Goal: Task Accomplishment & Management: Manage account settings

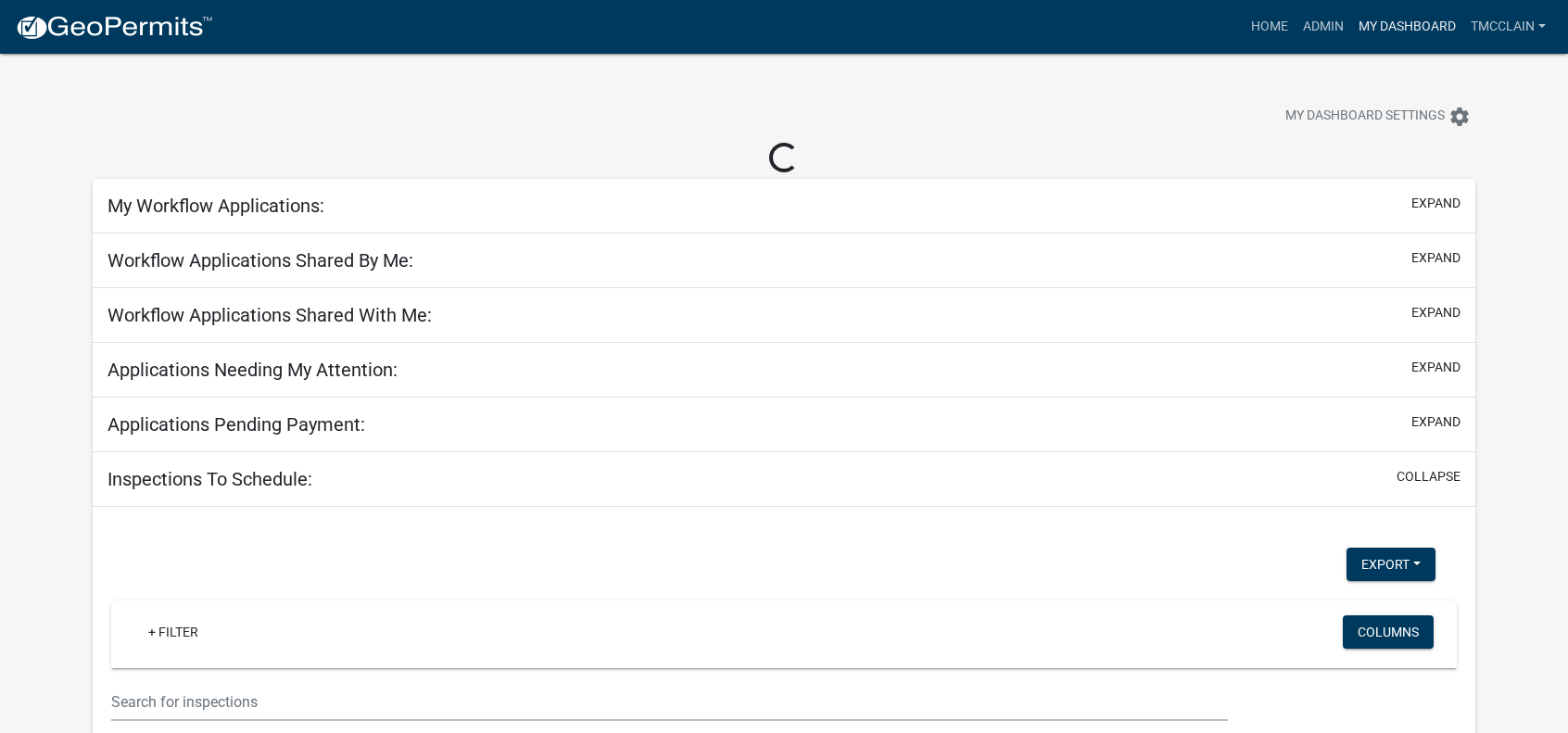
click at [1391, 26] on link "My Dashboard" at bounding box center [1408, 26] width 113 height 35
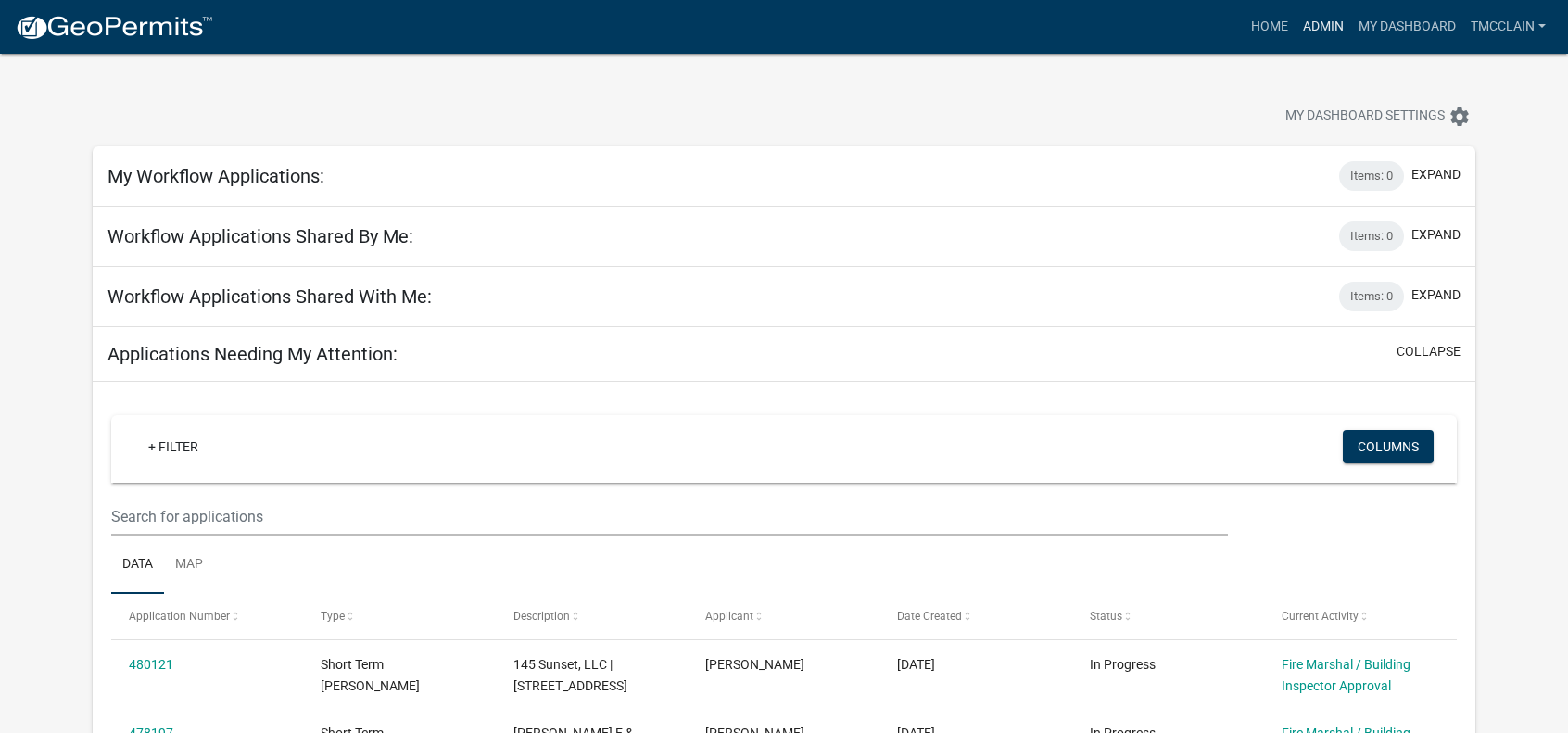
click at [1325, 26] on link "Admin" at bounding box center [1324, 26] width 56 height 35
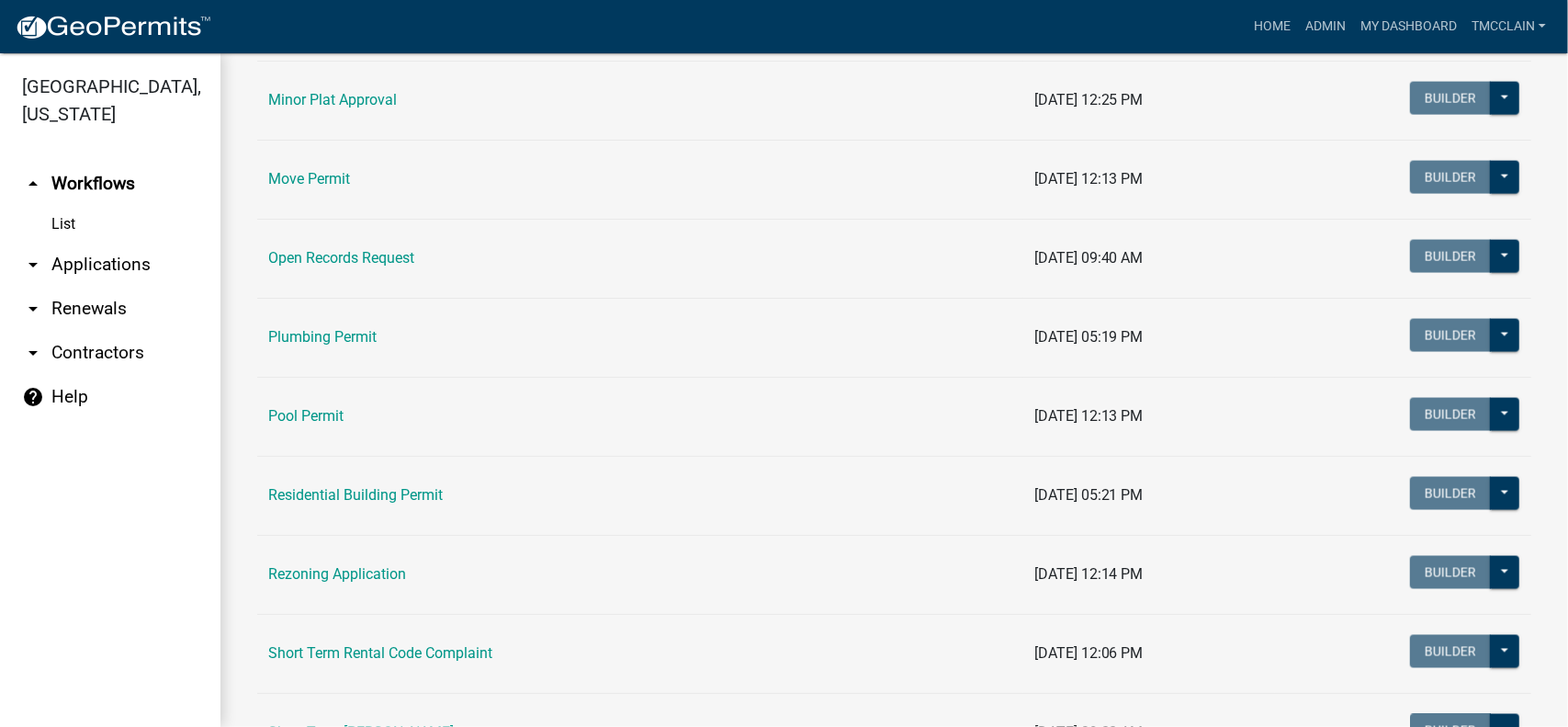
scroll to position [1930, 0]
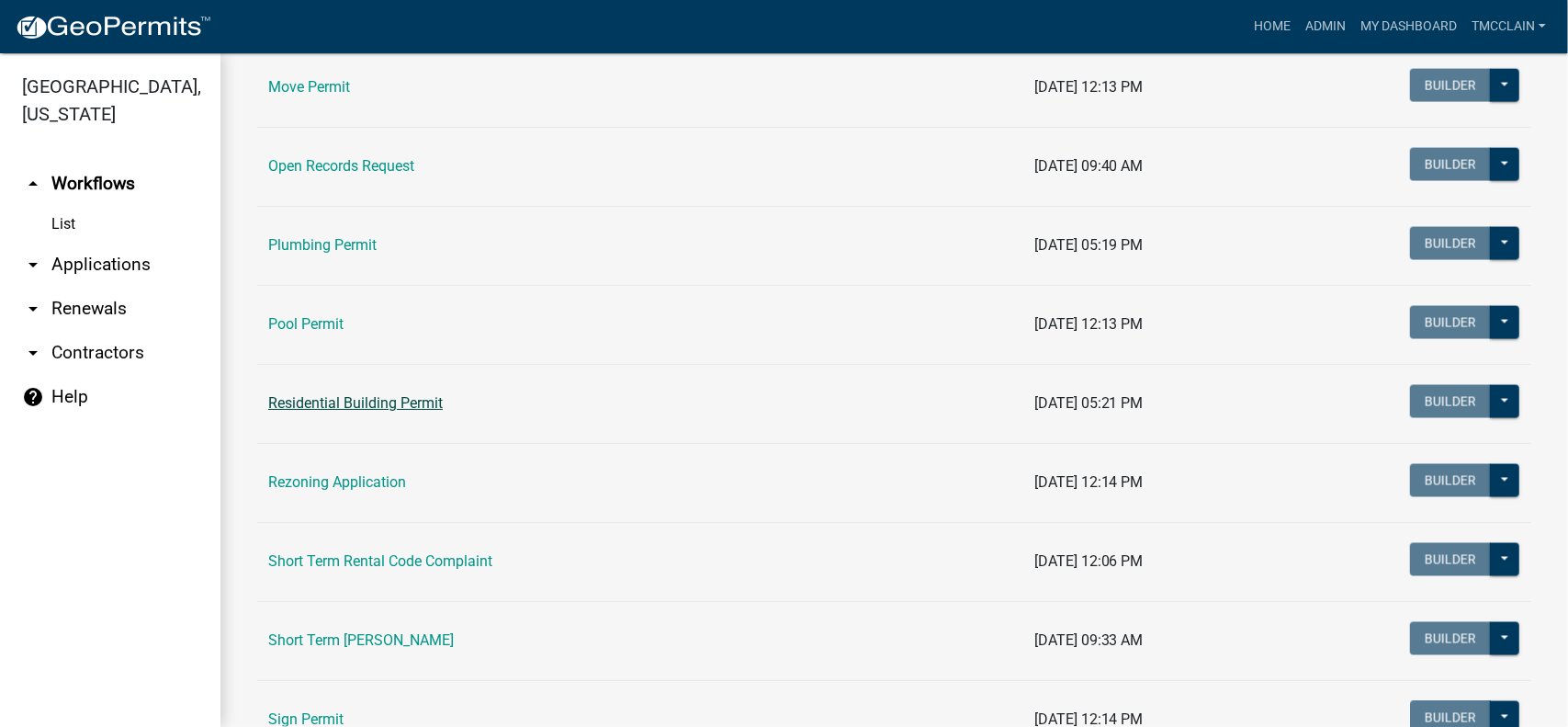
click at [348, 395] on link "Residential Building Permit" at bounding box center [355, 403] width 175 height 18
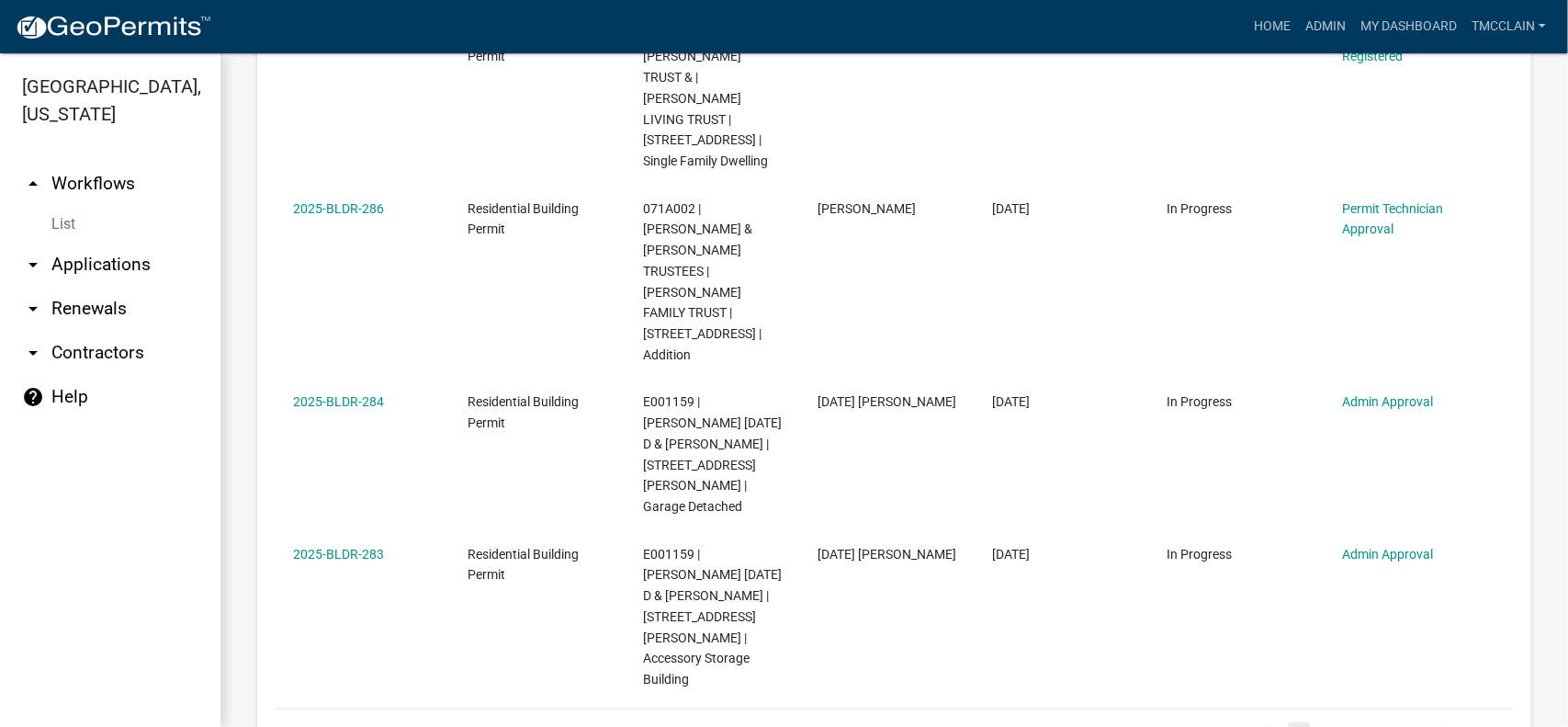
scroll to position [1513, 0]
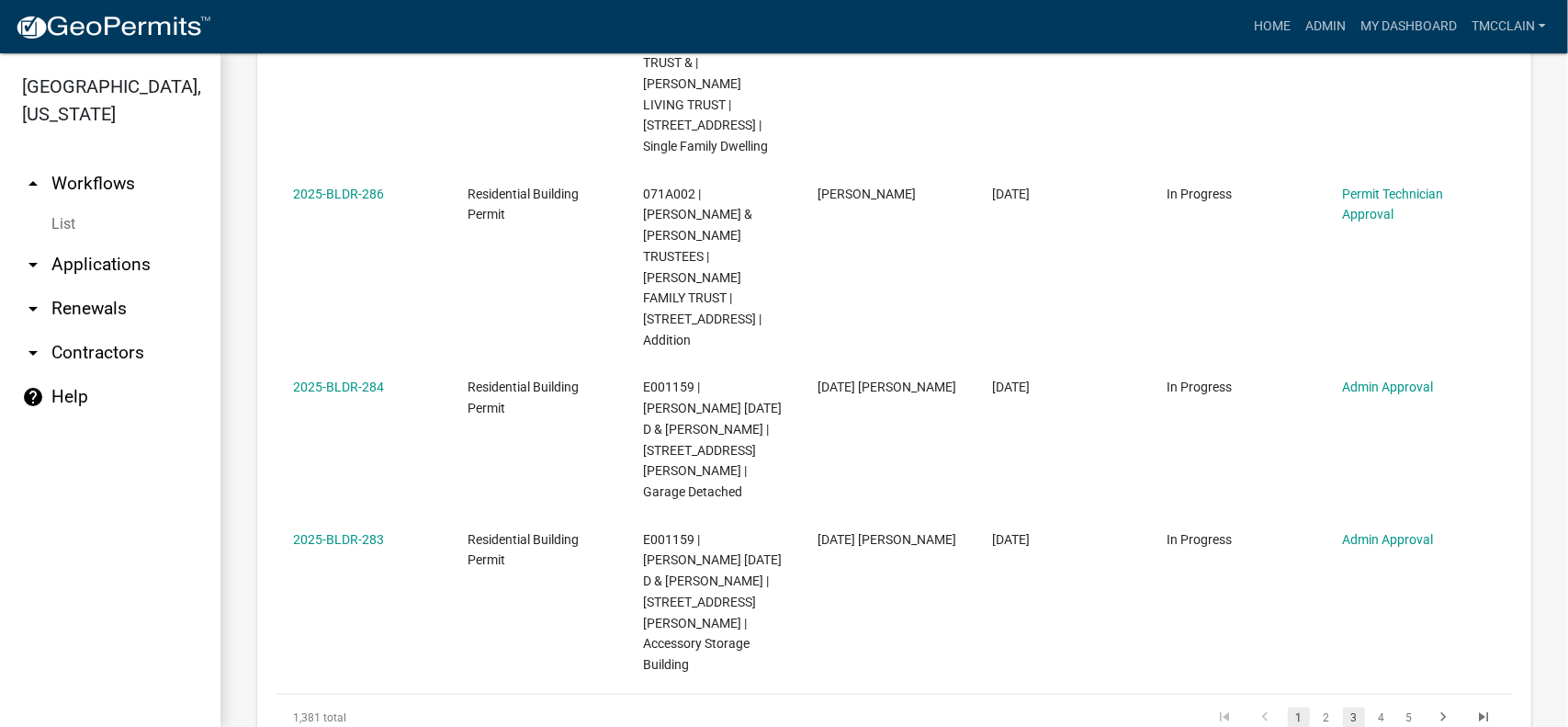
click at [1343, 708] on link "3" at bounding box center [1354, 718] width 22 height 20
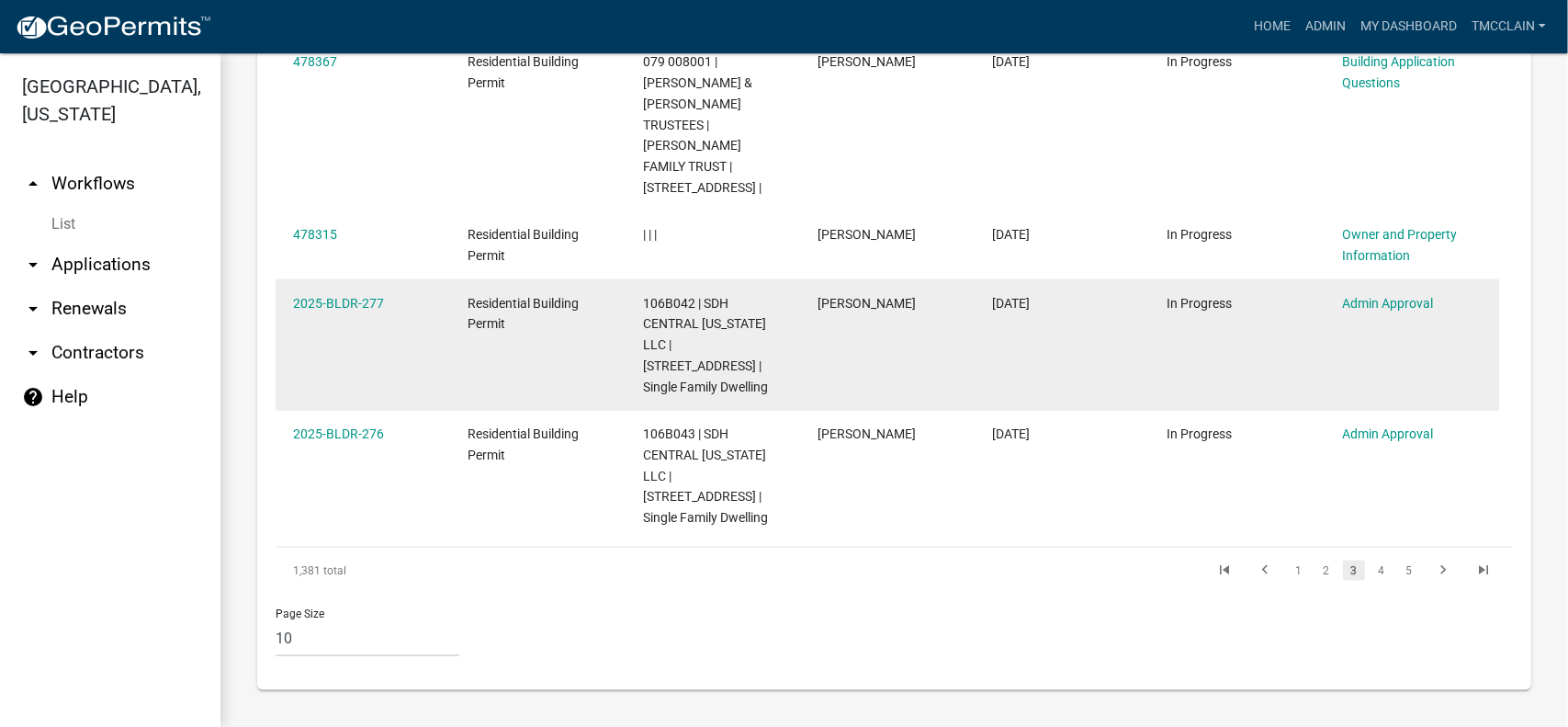
scroll to position [1304, 0]
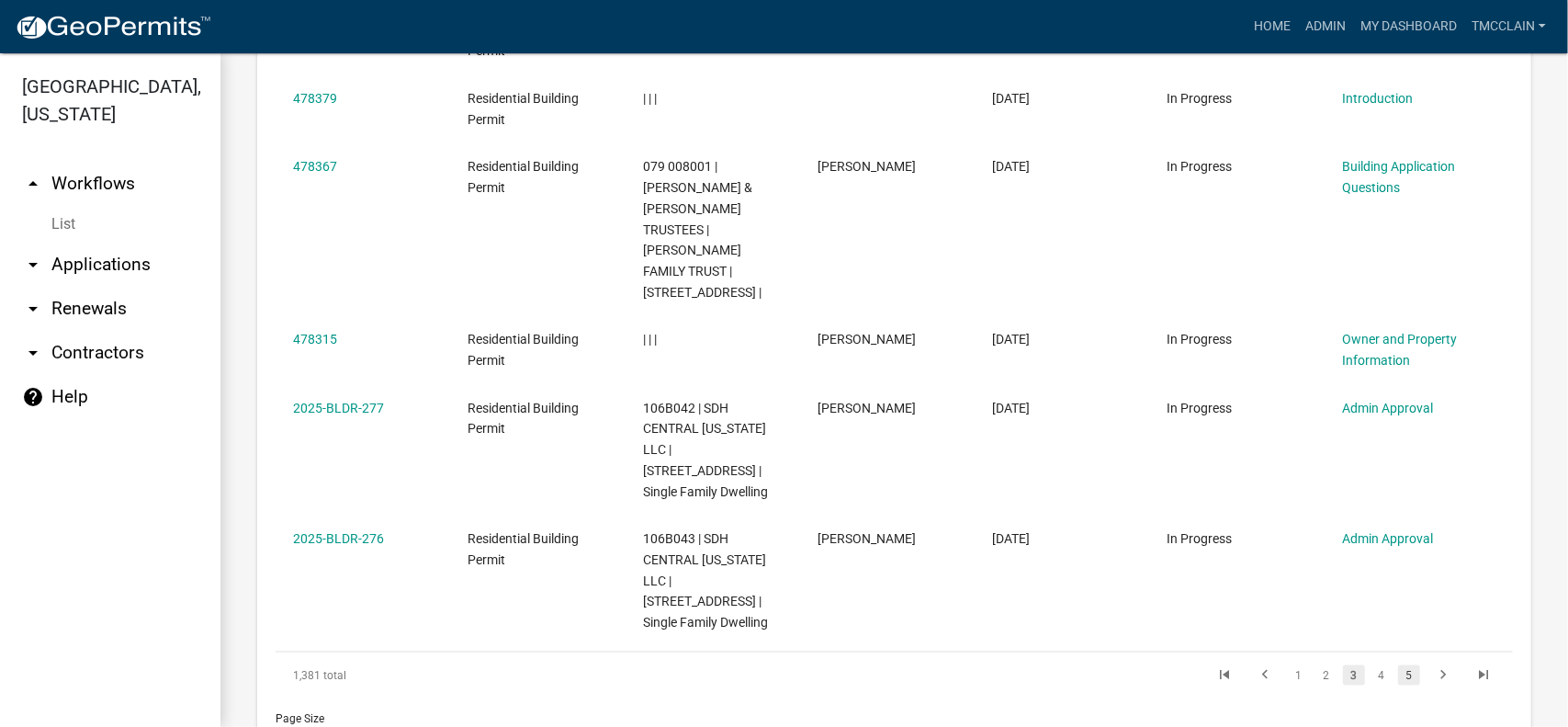
click at [1398, 666] on link "5" at bounding box center [1409, 676] width 22 height 20
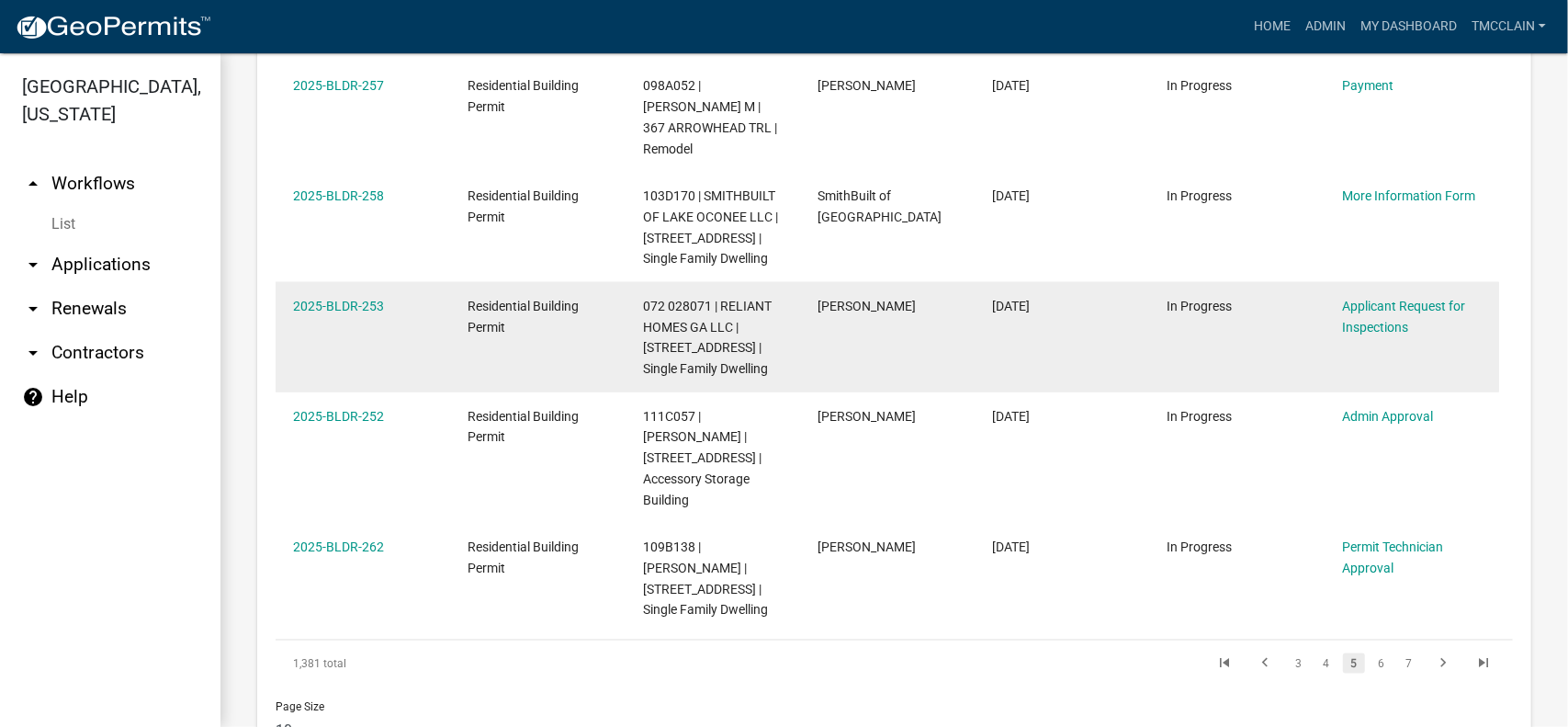
scroll to position [1575, 0]
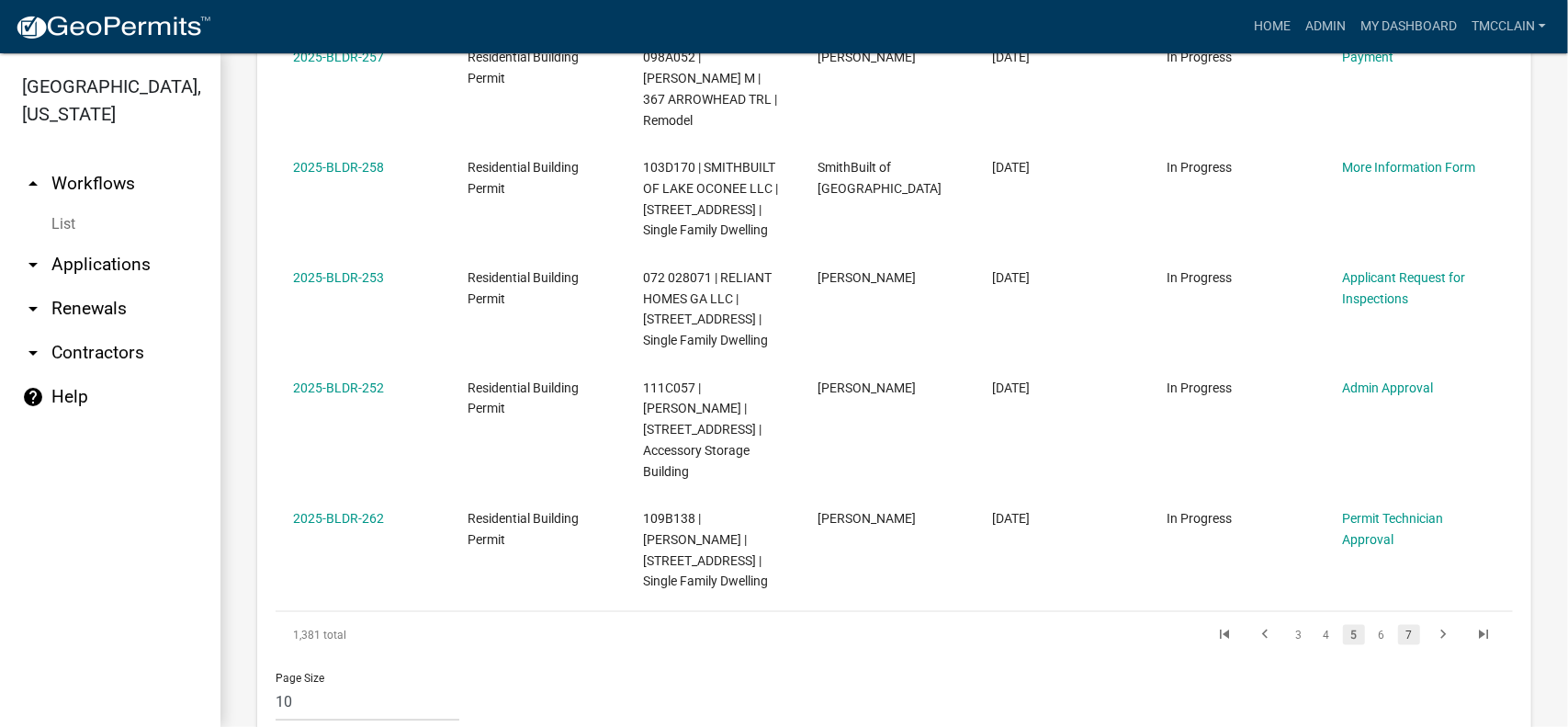
click at [1398, 625] on link "7" at bounding box center [1409, 635] width 22 height 20
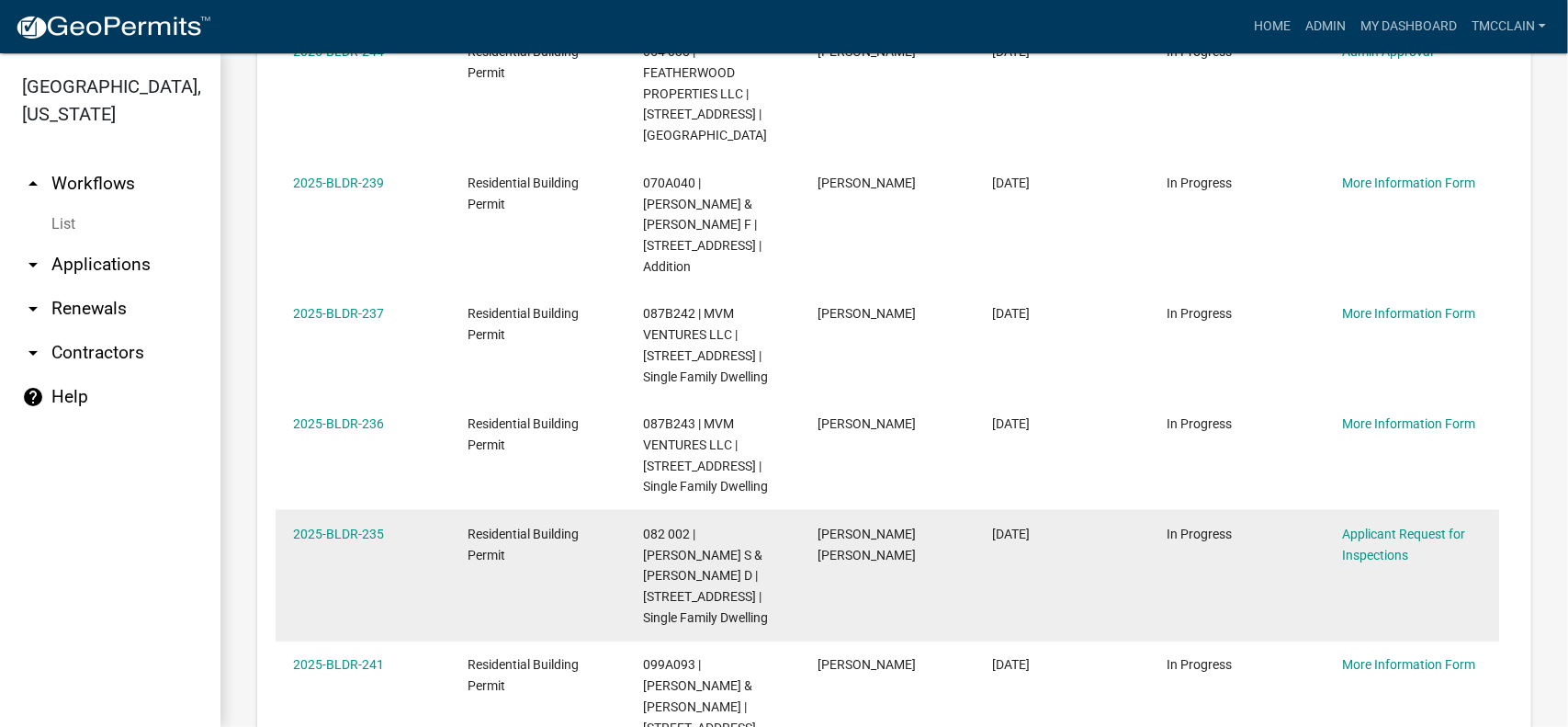
scroll to position [1680, 0]
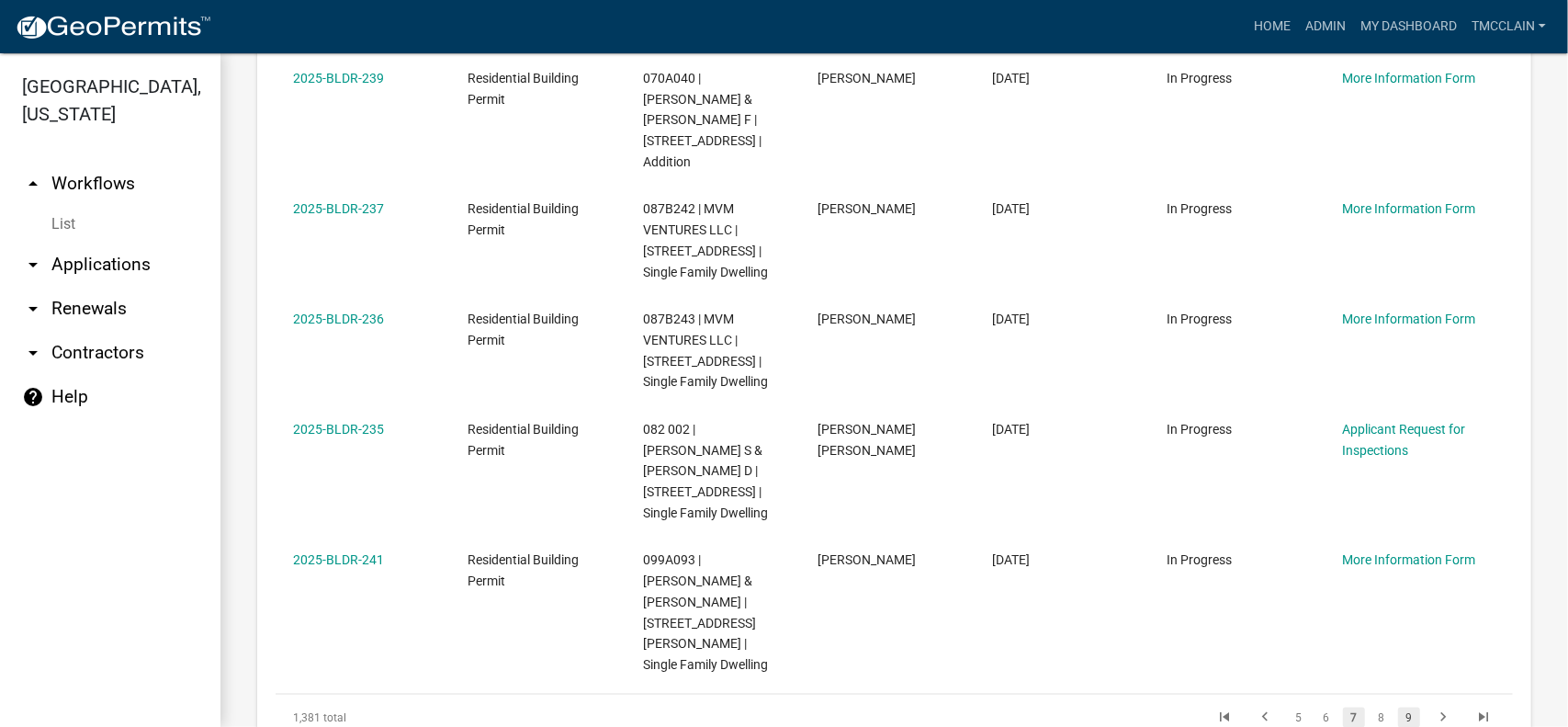
click at [1398, 708] on link "9" at bounding box center [1409, 718] width 22 height 20
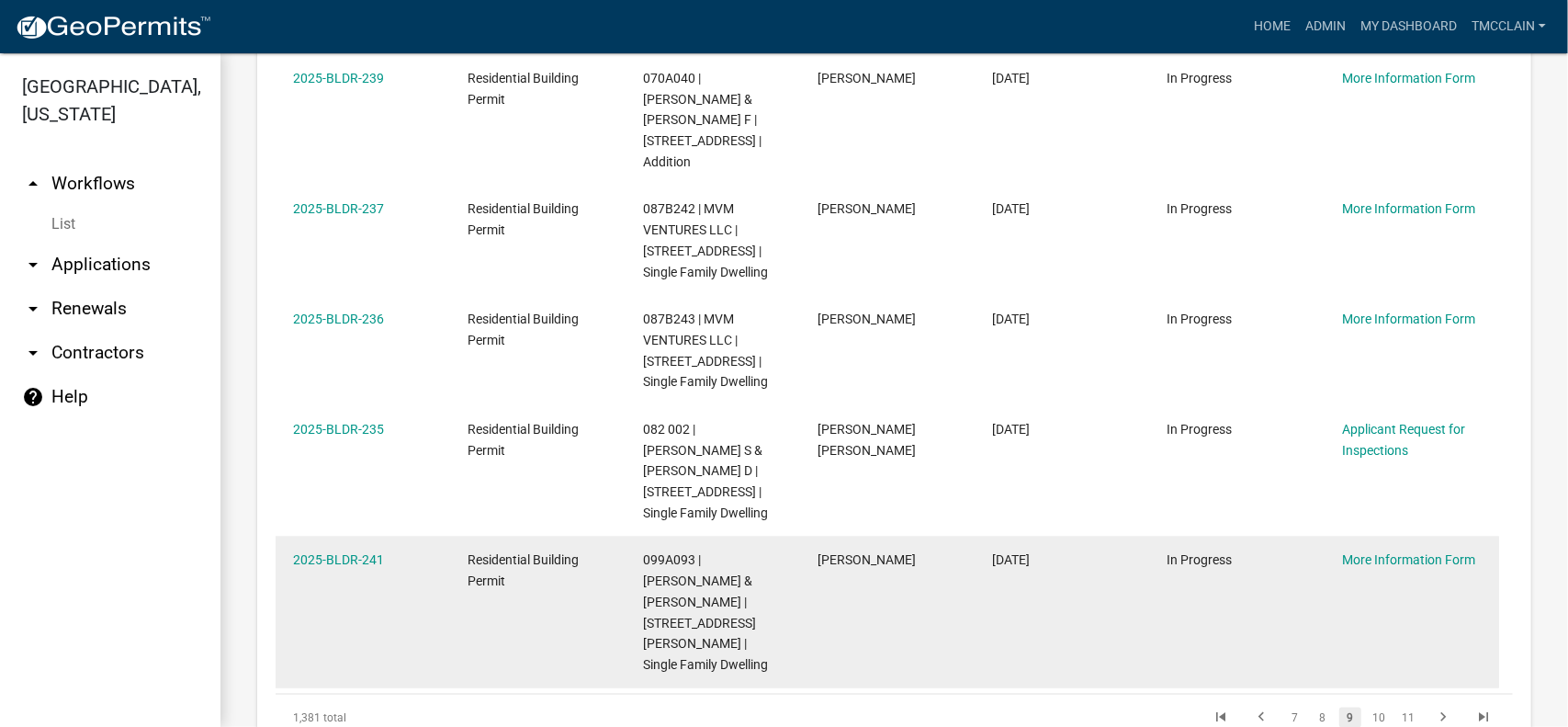
scroll to position [1618, 0]
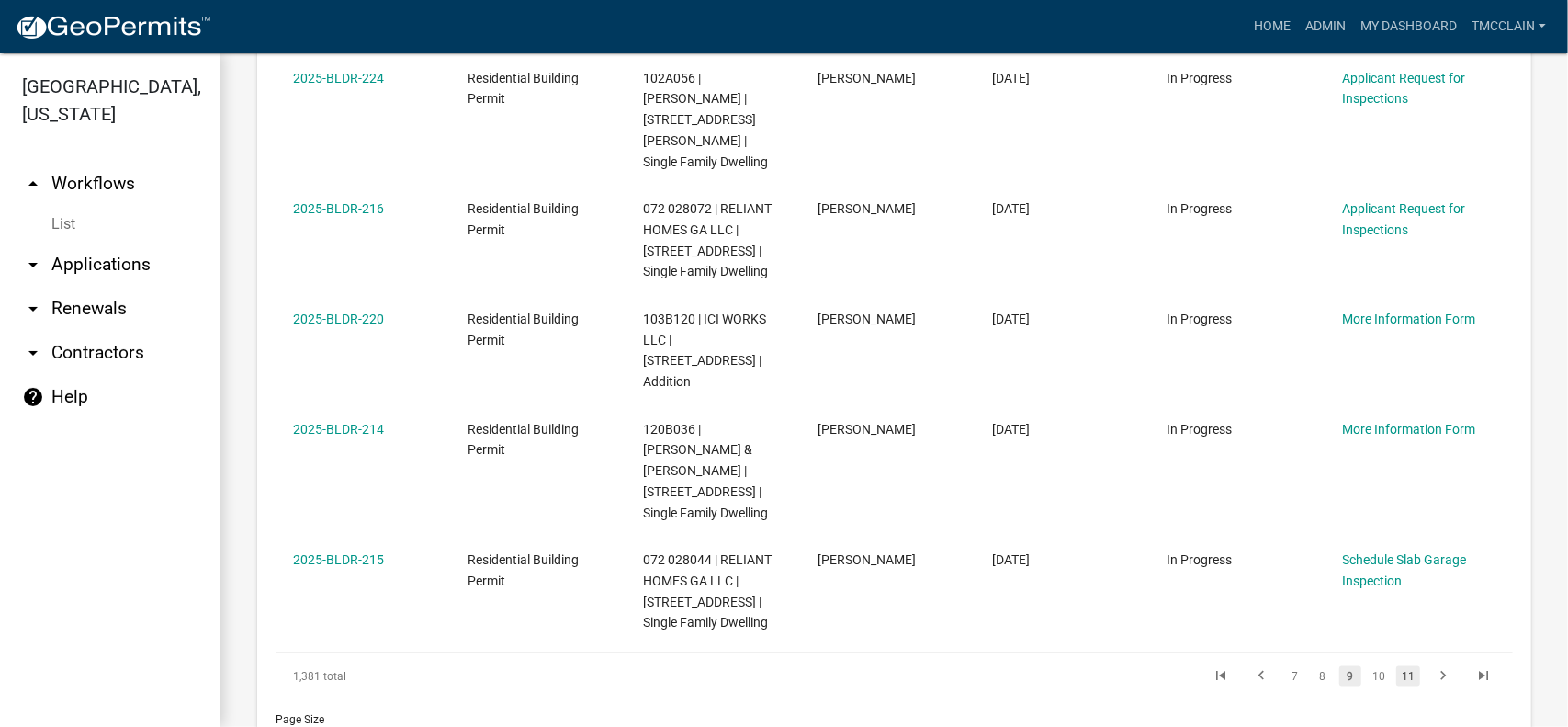
click at [1399, 667] on link "11" at bounding box center [1408, 677] width 24 height 20
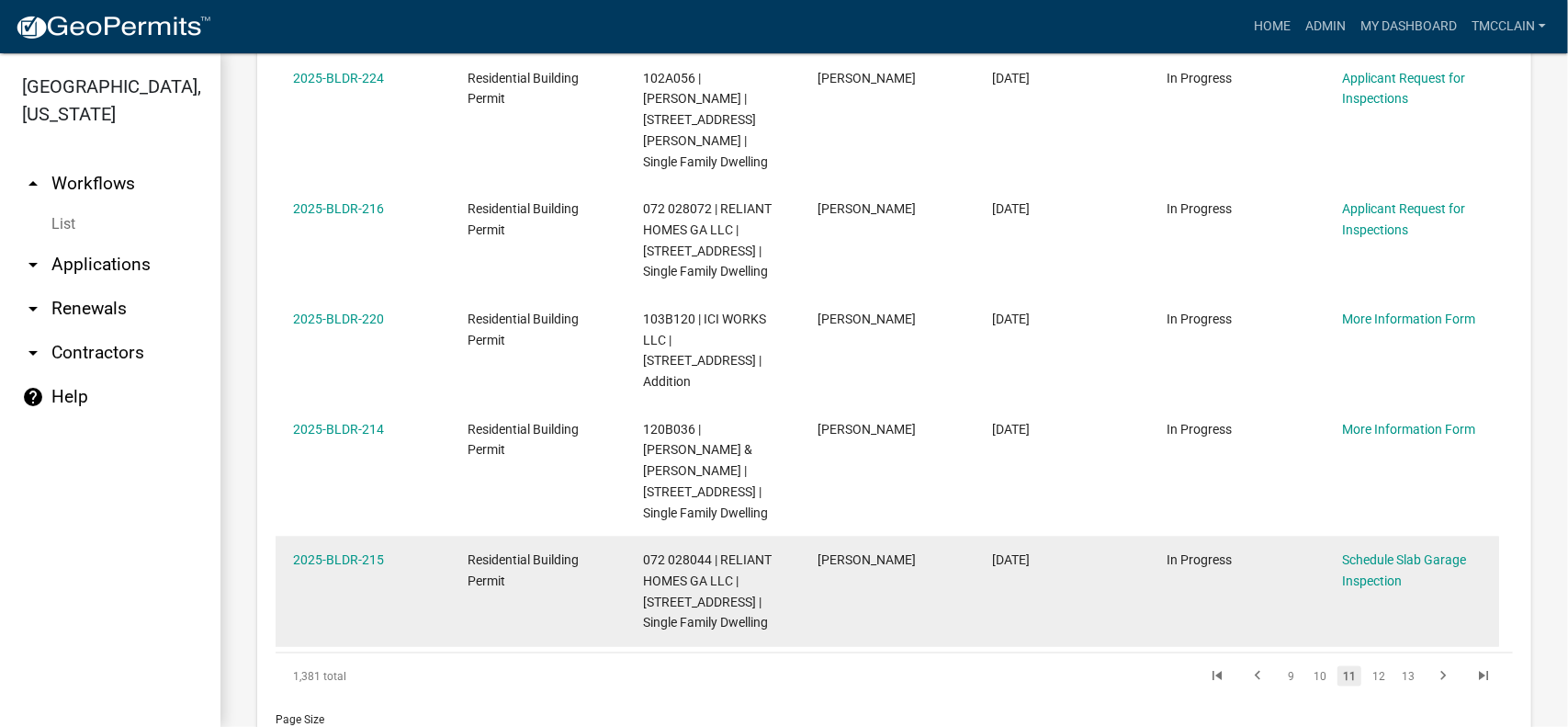
scroll to position [1575, 0]
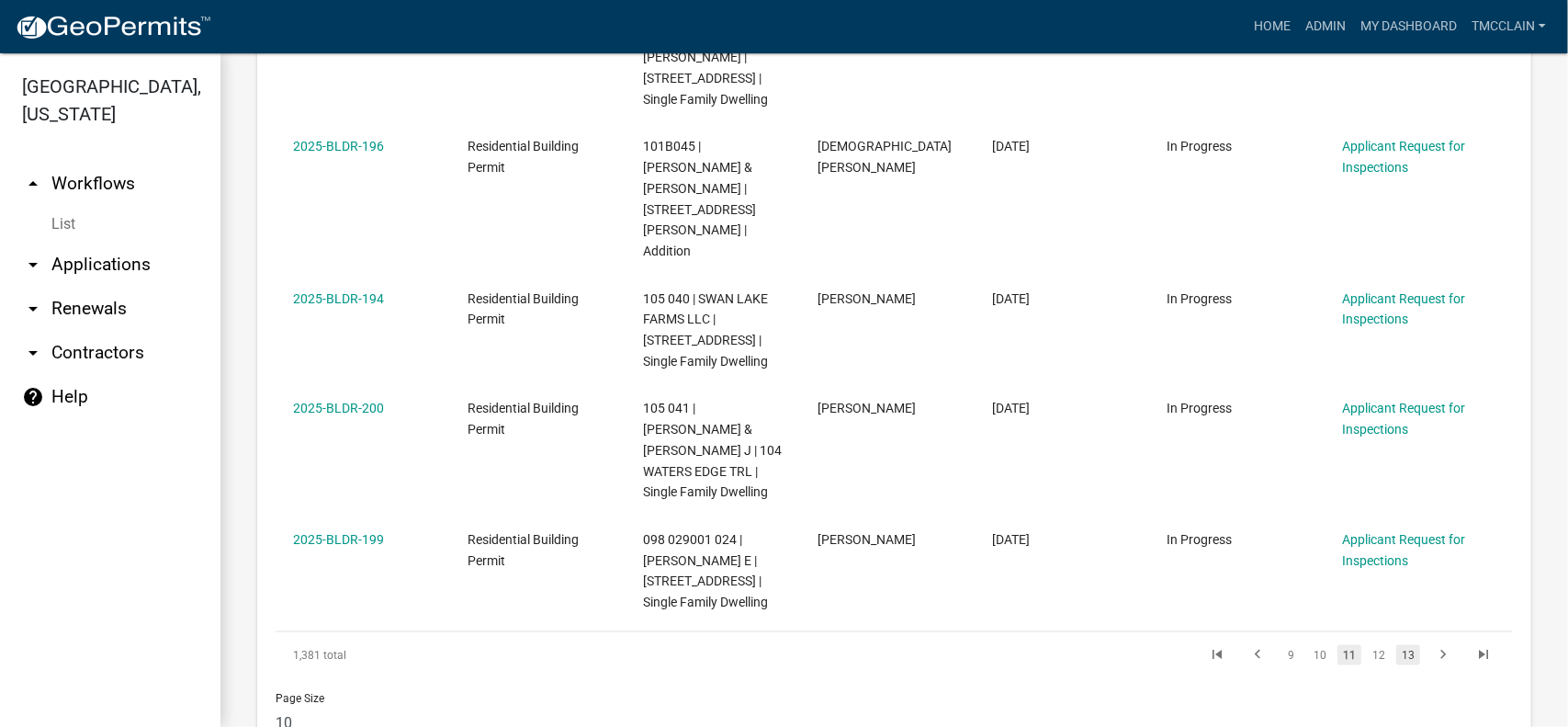
click at [1400, 645] on link "13" at bounding box center [1408, 655] width 24 height 20
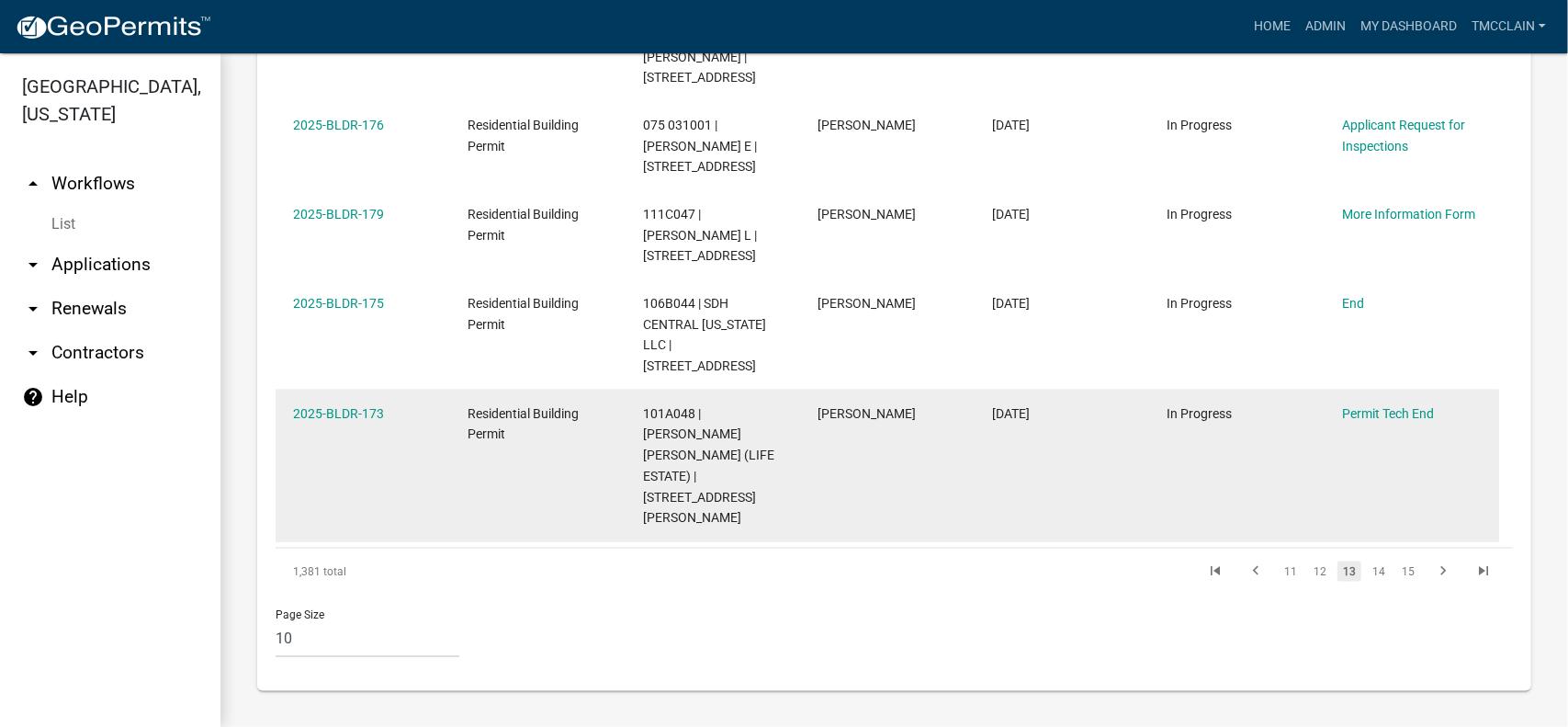
scroll to position [1410, 0]
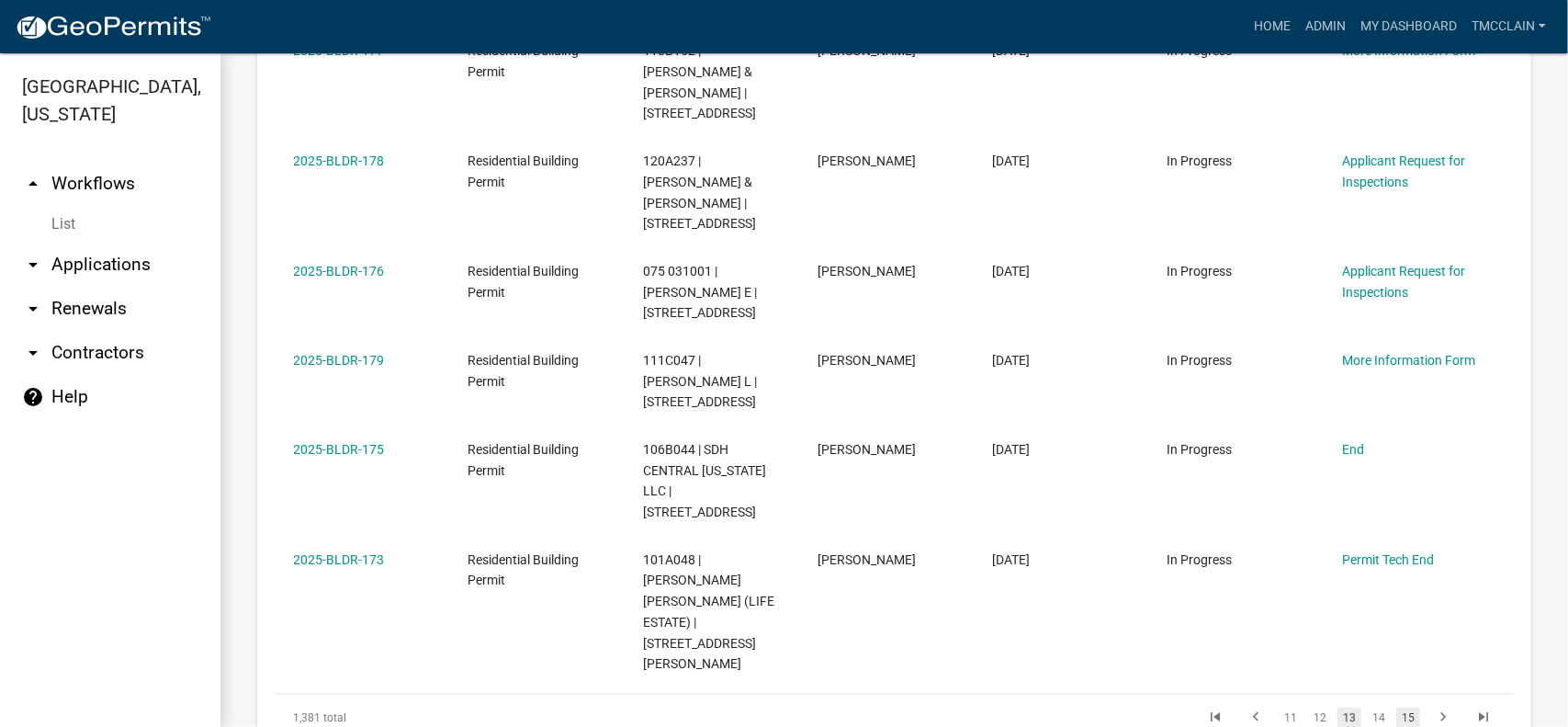
click at [1402, 708] on link "15" at bounding box center [1408, 718] width 24 height 20
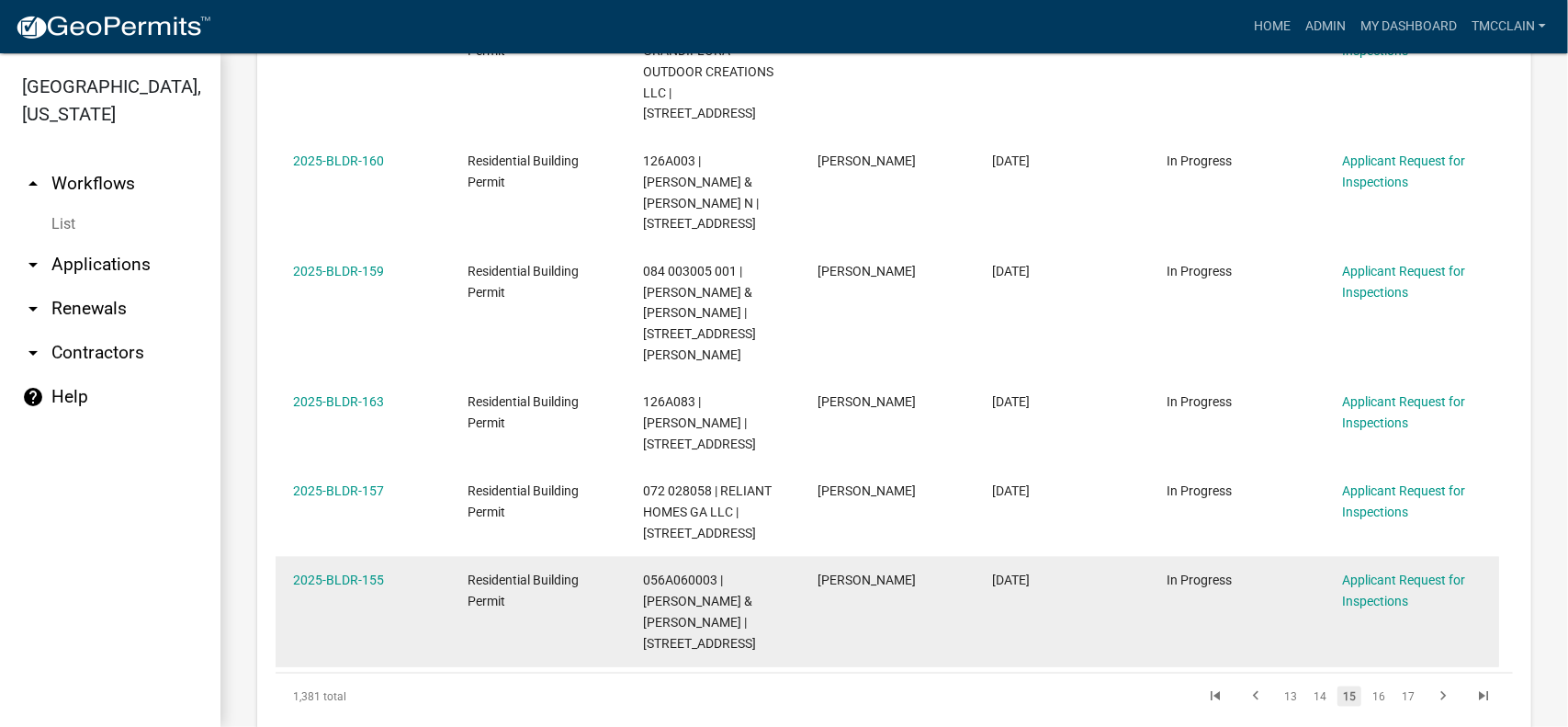
scroll to position [1368, 0]
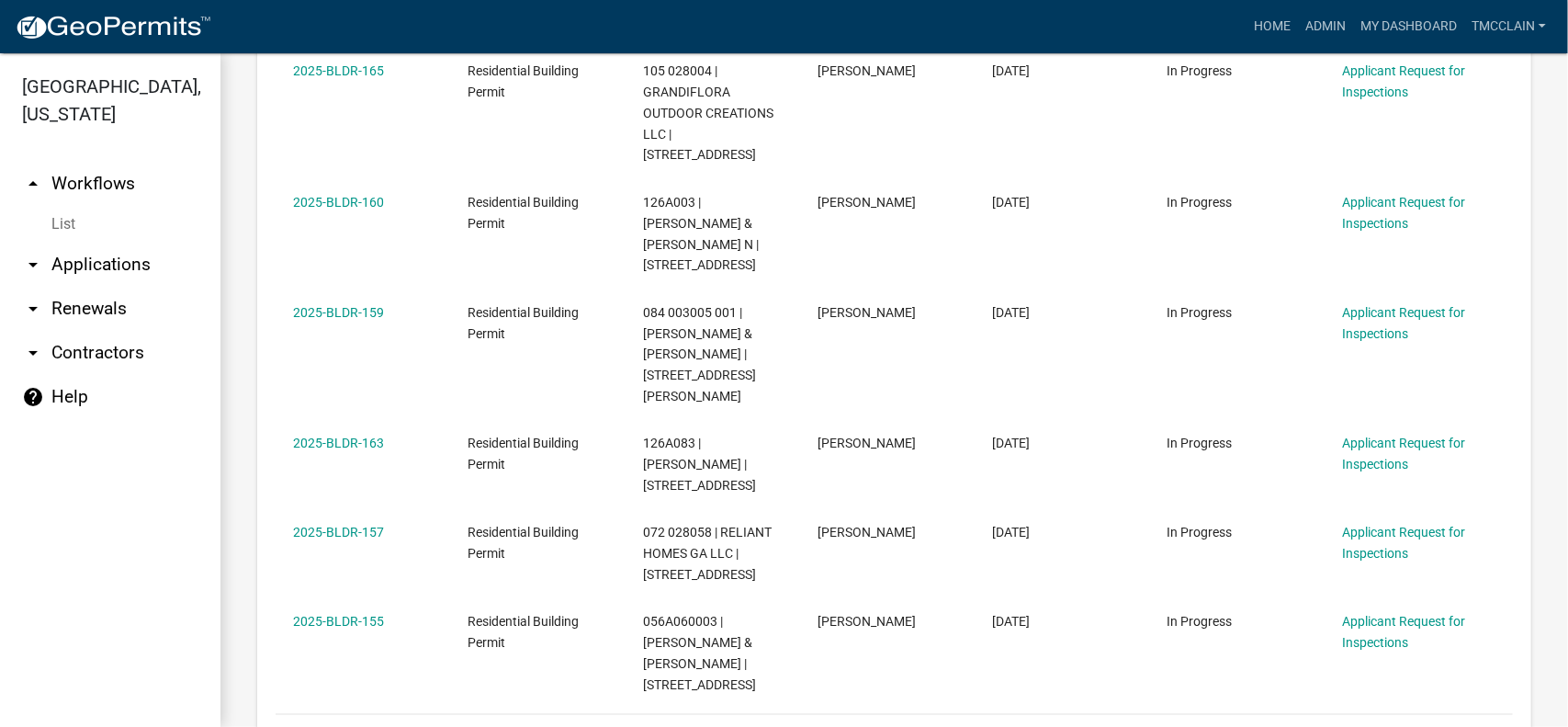
click at [1398, 726] on link "17" at bounding box center [1408, 738] width 24 height 20
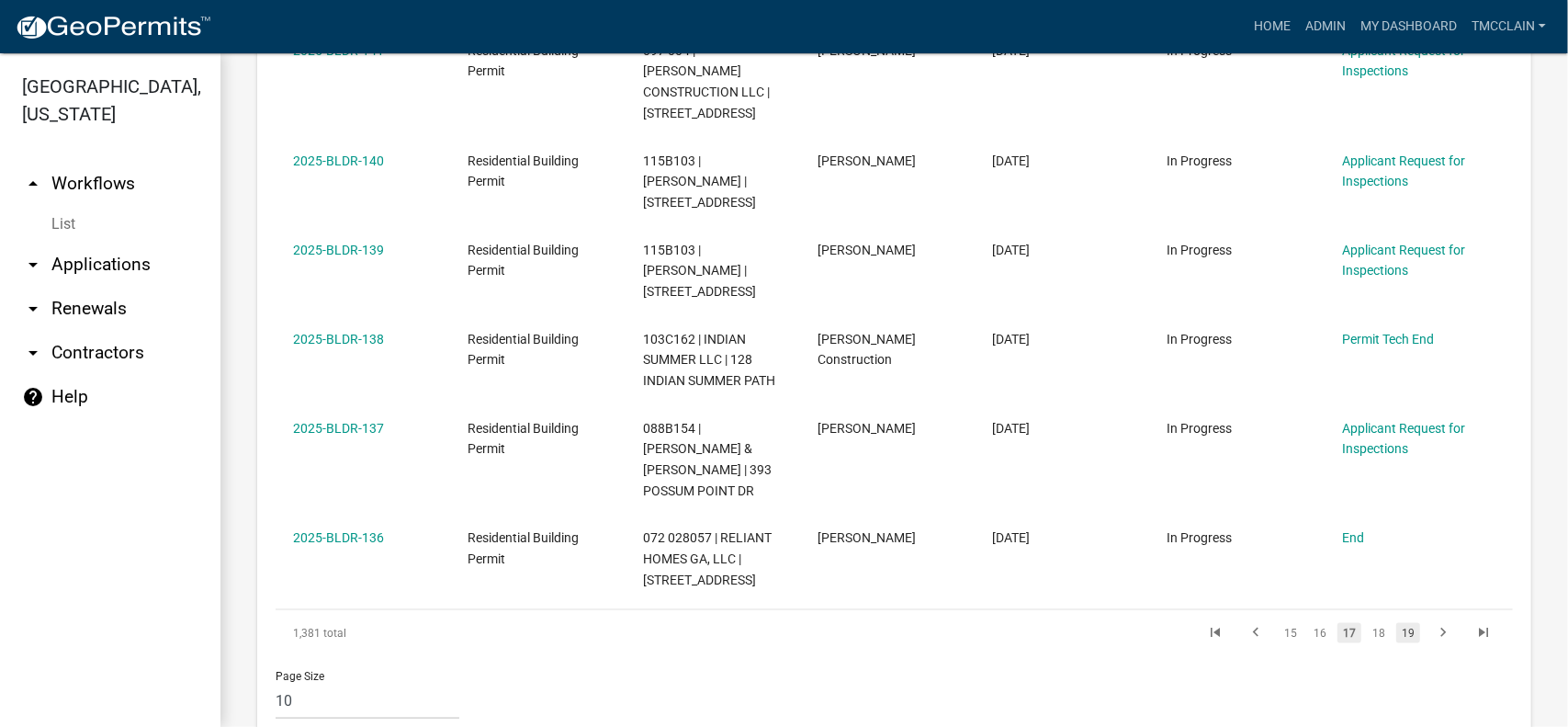
click at [1396, 623] on link "19" at bounding box center [1408, 633] width 24 height 20
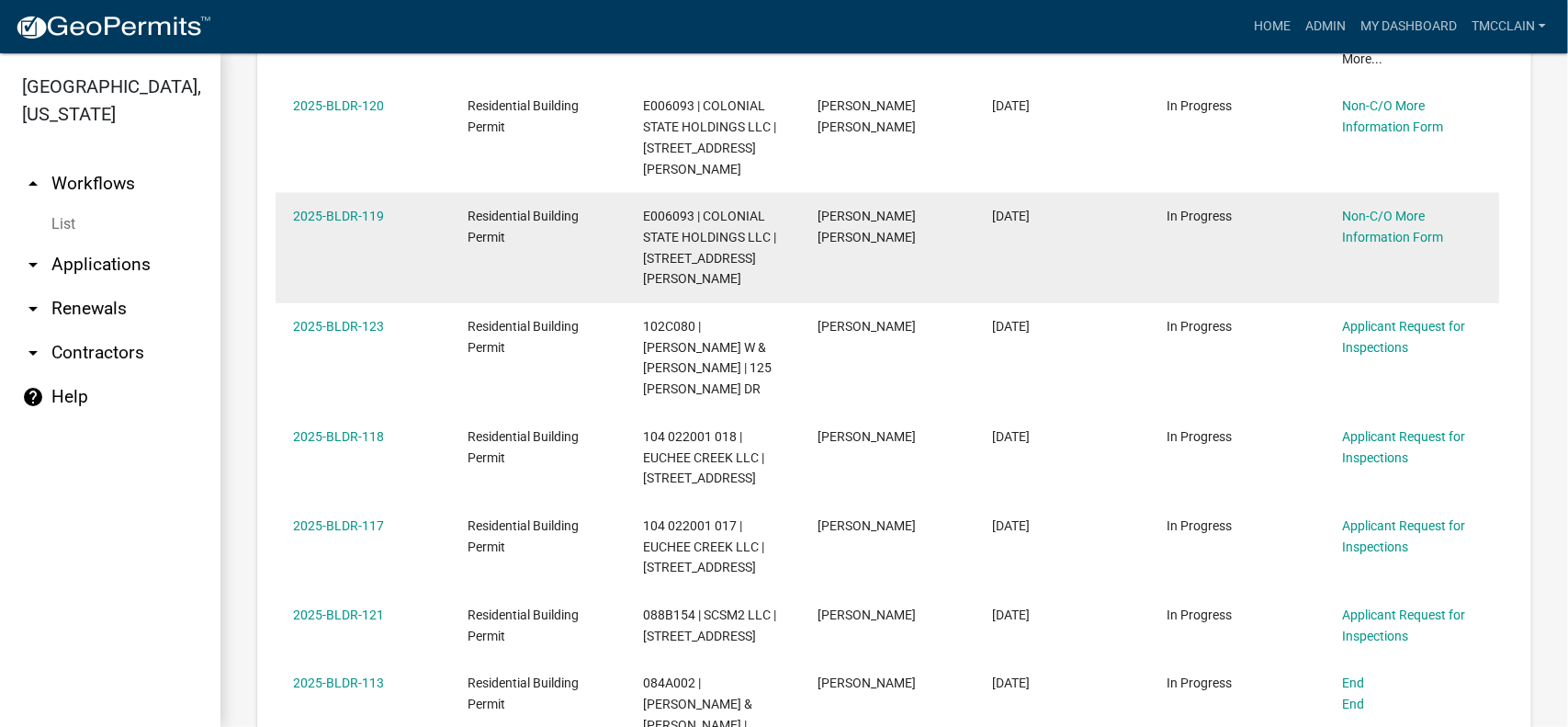
scroll to position [1063, 0]
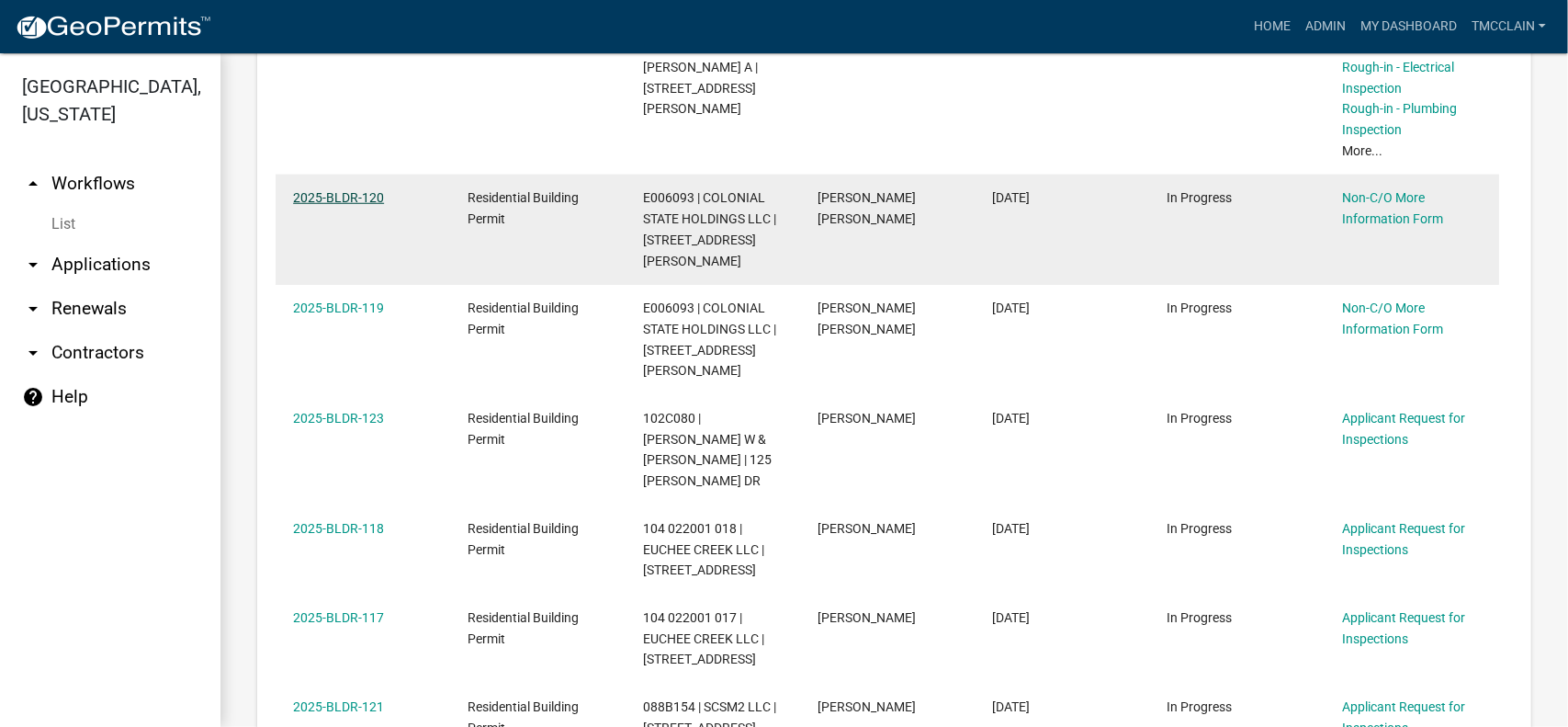
click at [316, 197] on link "2025-BLDR-120" at bounding box center [339, 198] width 91 height 15
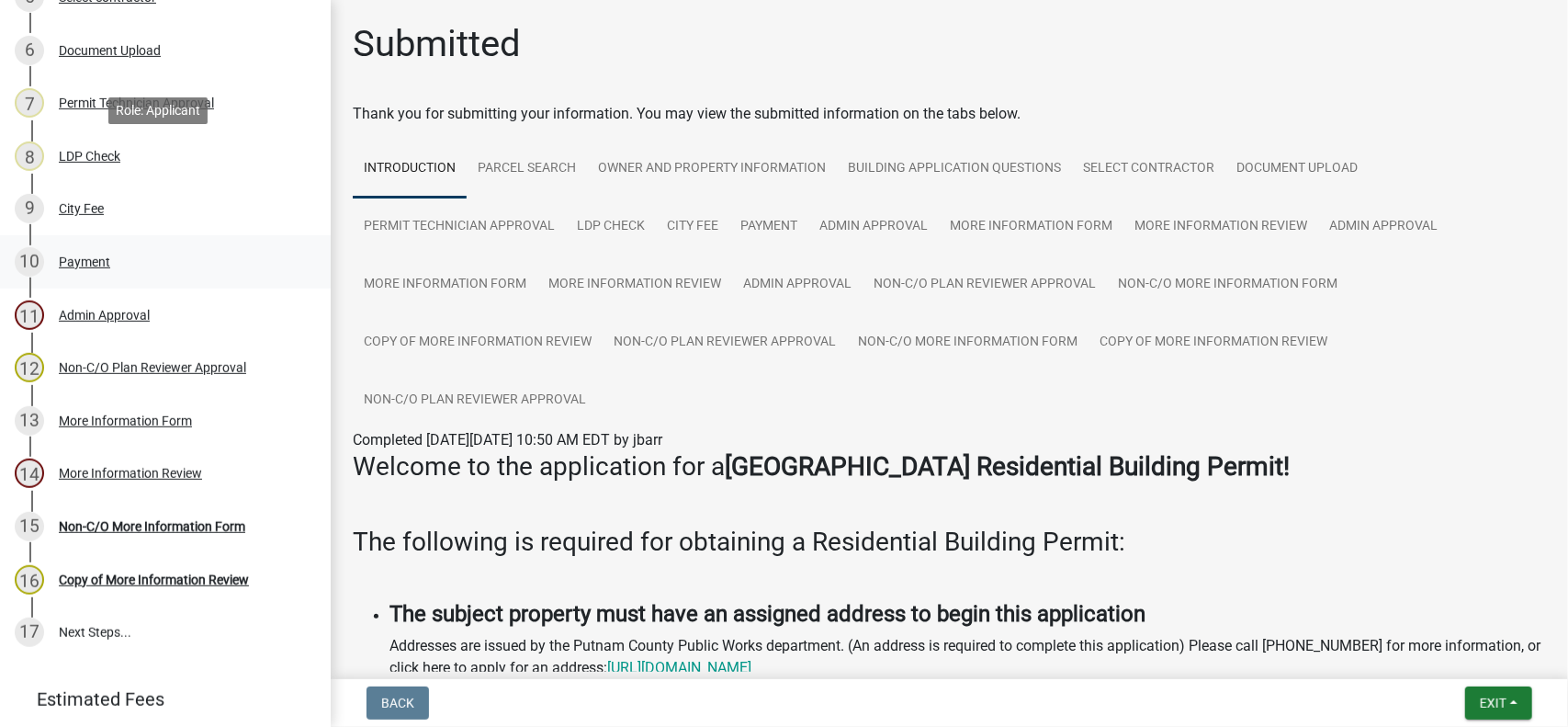
scroll to position [616, 0]
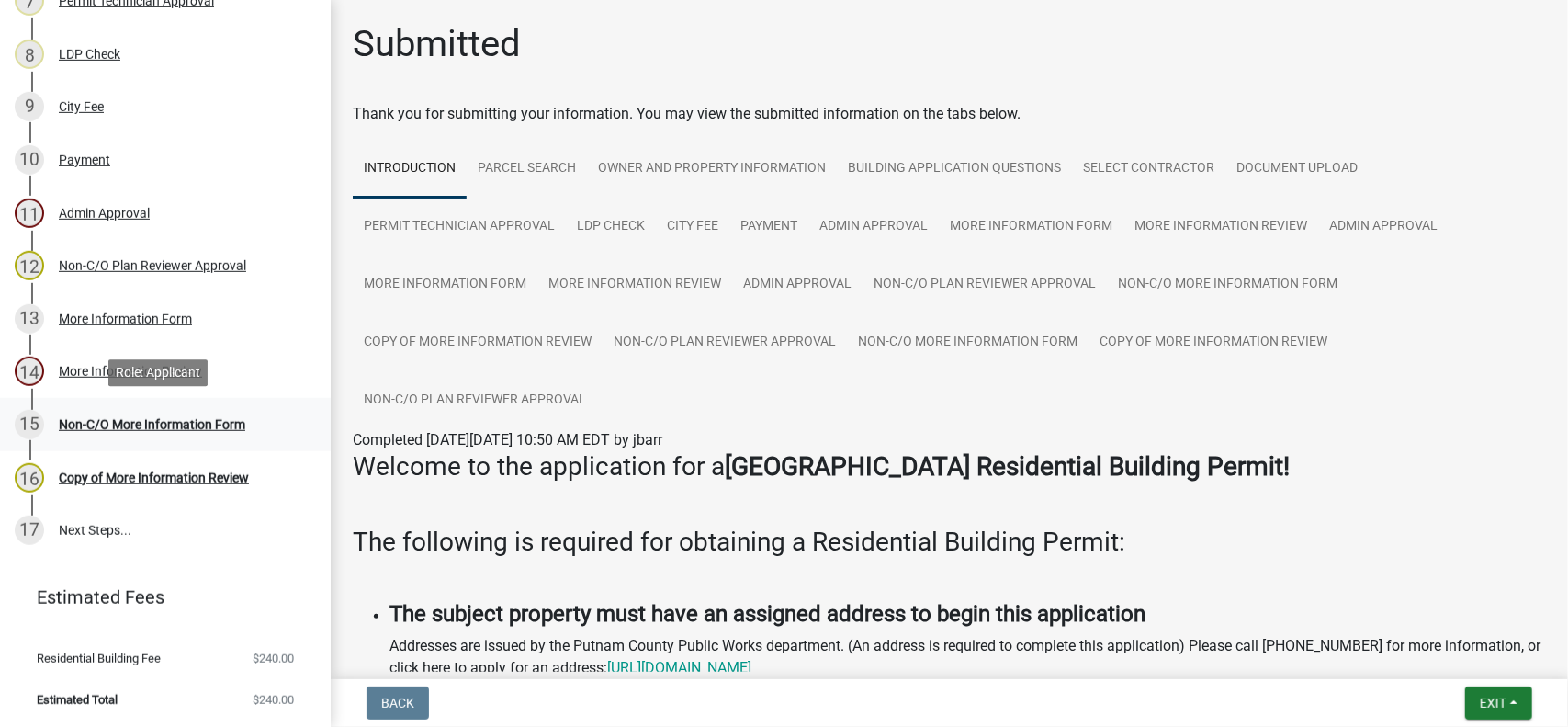
click at [143, 421] on div "Non-C/O More Information Form" at bounding box center [152, 424] width 187 height 13
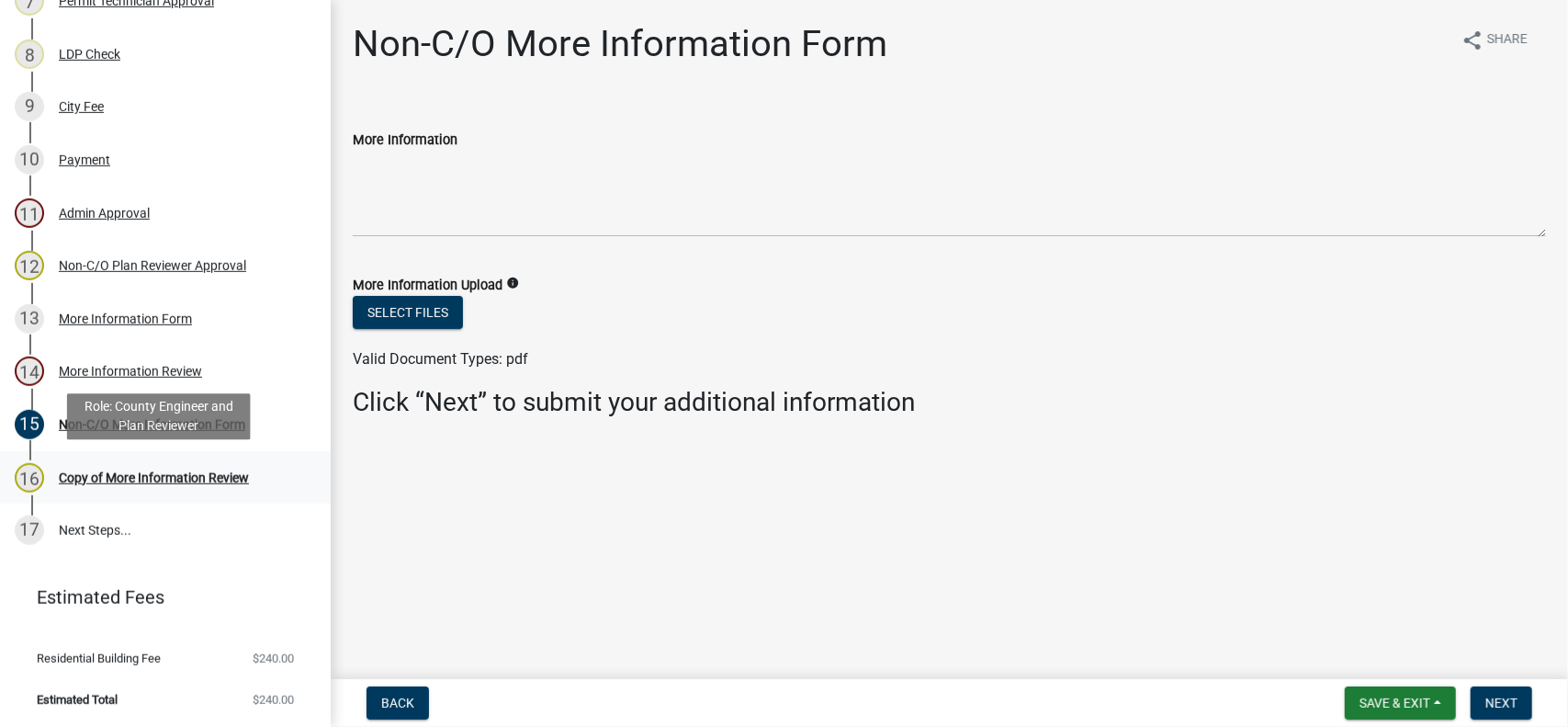
click at [111, 477] on div "Copy of More Information Review" at bounding box center [154, 477] width 191 height 13
click at [125, 471] on div "Copy of More Information Review" at bounding box center [154, 477] width 191 height 13
